Goal: Information Seeking & Learning: Learn about a topic

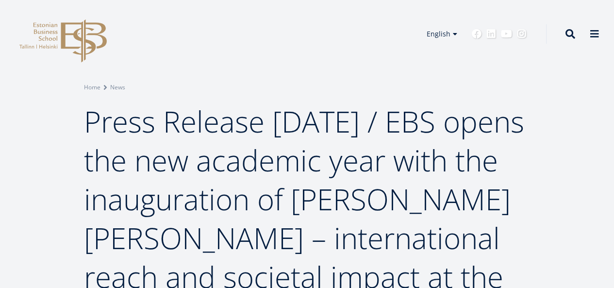
click at [282, 157] on span "Press Release [DATE] / EBS opens the new academic year with the inauguration of…" at bounding box center [304, 219] width 440 height 234
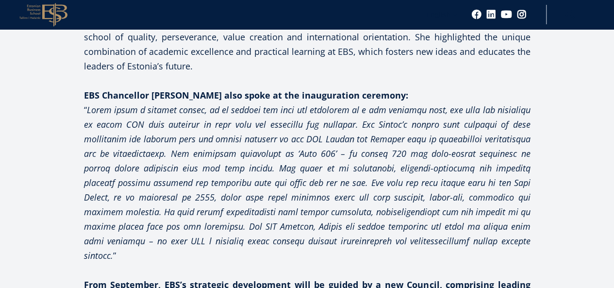
scroll to position [1220, 0]
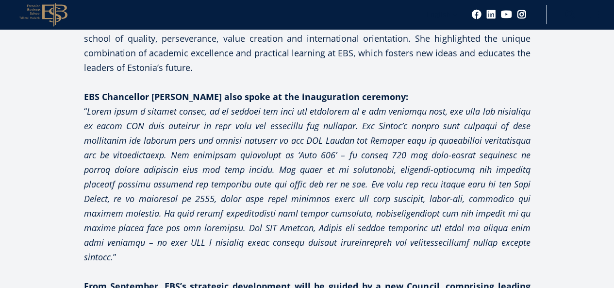
click at [332, 138] on em at bounding box center [307, 183] width 447 height 157
click at [269, 180] on em at bounding box center [307, 183] width 447 height 157
click at [311, 173] on em at bounding box center [307, 183] width 447 height 157
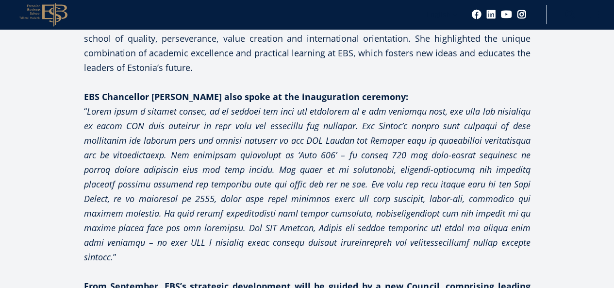
click at [377, 167] on em at bounding box center [307, 183] width 447 height 157
click at [325, 181] on em at bounding box center [307, 183] width 447 height 157
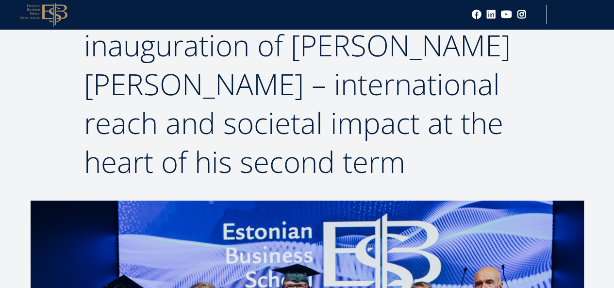
scroll to position [156, 0]
